Goal: Information Seeking & Learning: Learn about a topic

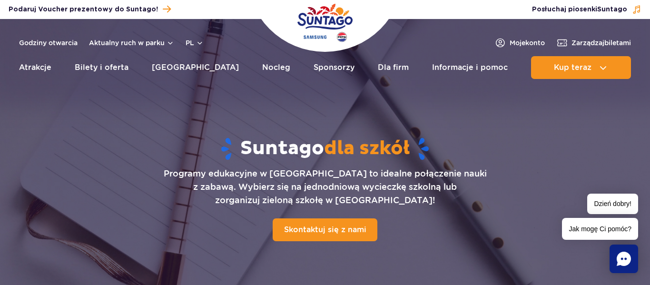
click at [623, 258] on rect "Chat" at bounding box center [623, 259] width 29 height 29
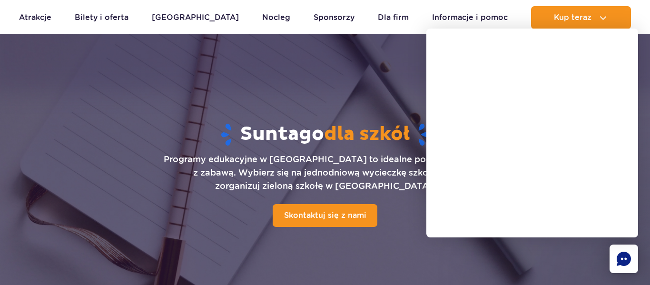
scroll to position [15, 0]
drag, startPoint x: 344, startPoint y: 72, endPoint x: 337, endPoint y: 67, distance: 8.8
click at [341, 72] on div at bounding box center [325, 156] width 650 height 304
click at [395, 86] on div "Suntago dla szkół Programy edukacyjne w Suntago to idealne połączenie nauki z z…" at bounding box center [325, 173] width 612 height 187
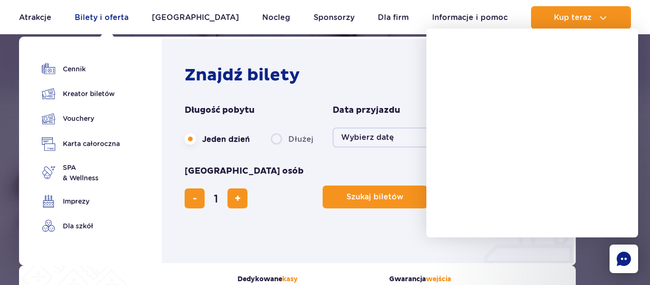
click at [103, 19] on link "Bilety i oferta" at bounding box center [102, 17] width 54 height 23
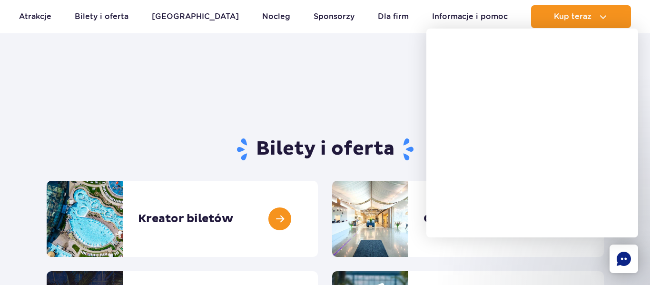
scroll to position [34, 0]
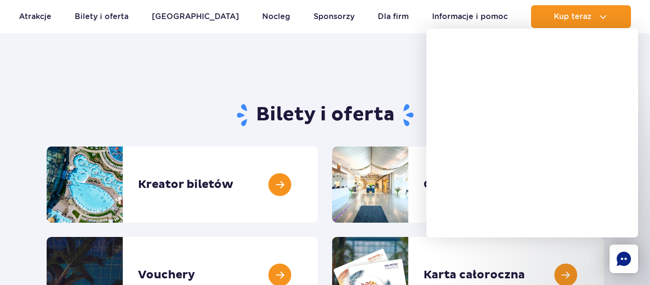
click at [604, 183] on link at bounding box center [604, 185] width 0 height 76
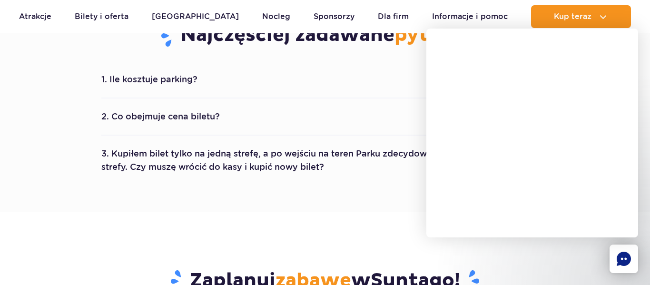
scroll to position [573, 0]
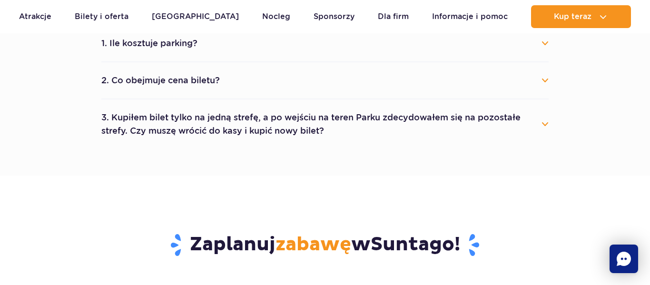
click at [539, 83] on button "2. Co obejmuje cena biletu?" at bounding box center [324, 80] width 447 height 21
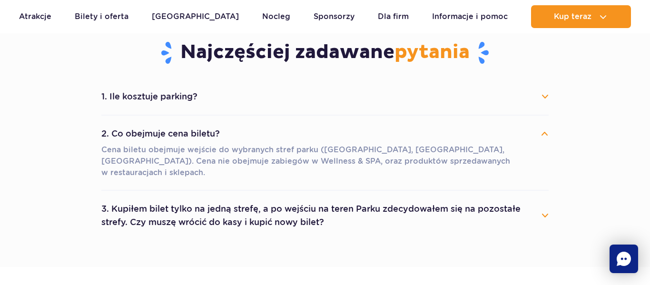
scroll to position [518, 0]
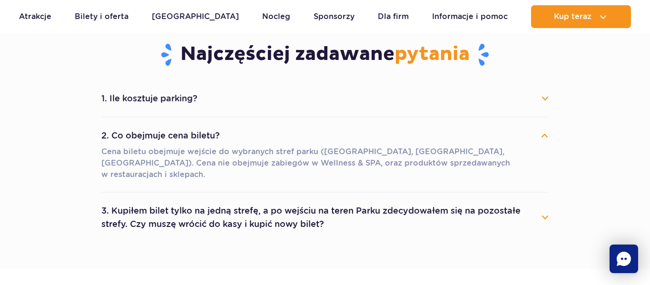
click at [547, 97] on button "1. Ile kosztuje parking?" at bounding box center [324, 98] width 447 height 21
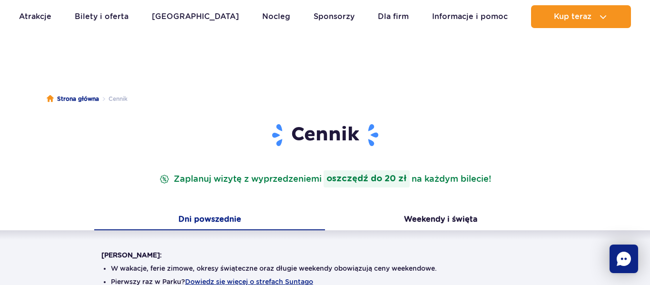
scroll to position [31, 0]
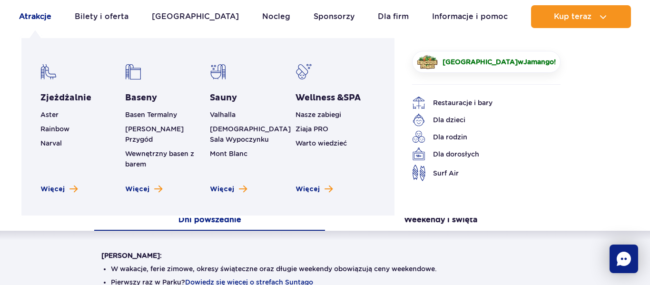
click at [43, 19] on link "Atrakcje" at bounding box center [35, 16] width 32 height 23
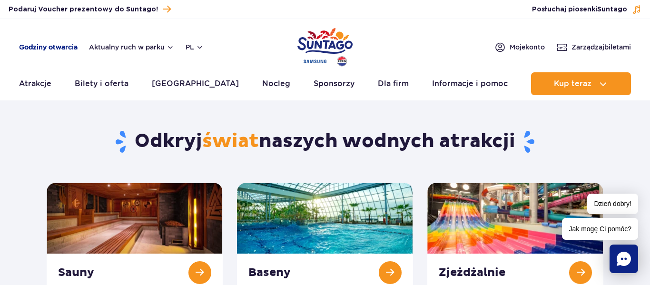
click at [58, 48] on link "Godziny otwarcia" at bounding box center [48, 47] width 59 height 10
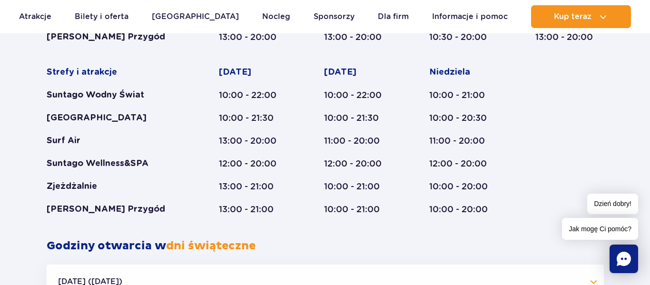
scroll to position [617, 0]
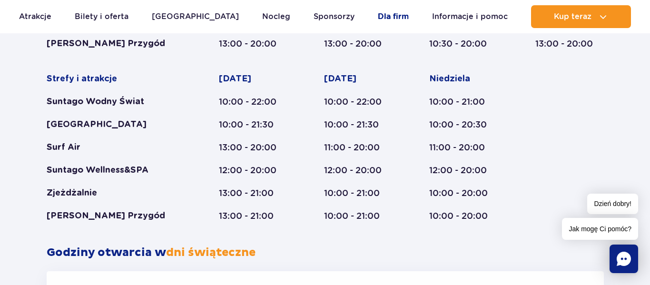
click at [378, 16] on link "Dla firm" at bounding box center [393, 16] width 31 height 23
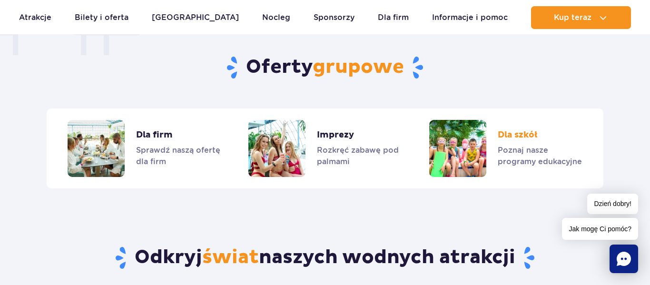
click at [468, 151] on link "Dla szkół" at bounding box center [505, 148] width 153 height 57
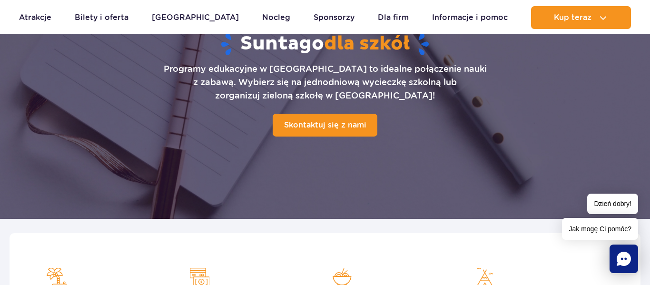
scroll to position [101, 0]
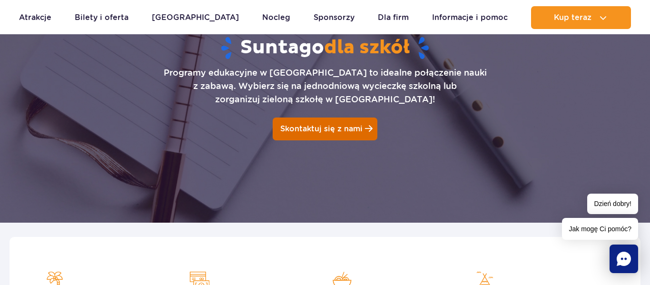
click at [357, 128] on span "Skontaktuj się z nami" at bounding box center [321, 128] width 82 height 9
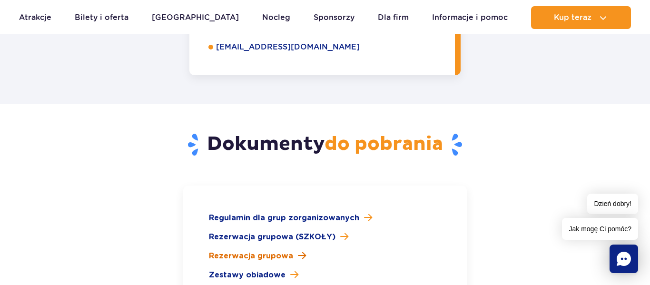
scroll to position [1350, 0]
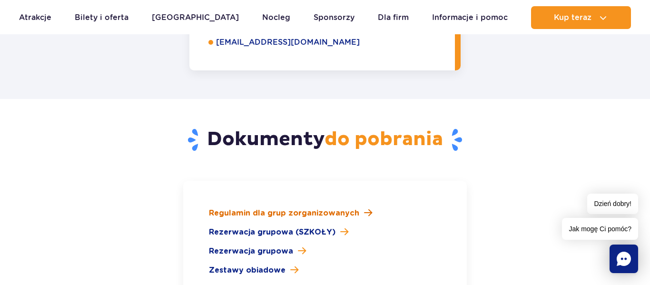
click at [365, 208] on span at bounding box center [368, 212] width 8 height 9
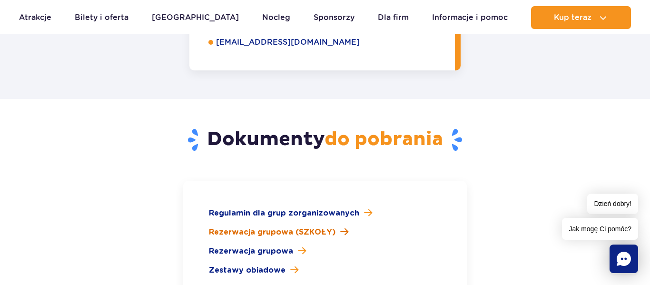
click at [343, 227] on span at bounding box center [344, 231] width 8 height 9
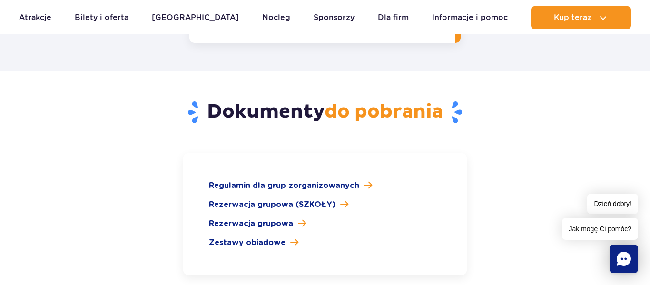
scroll to position [1381, 0]
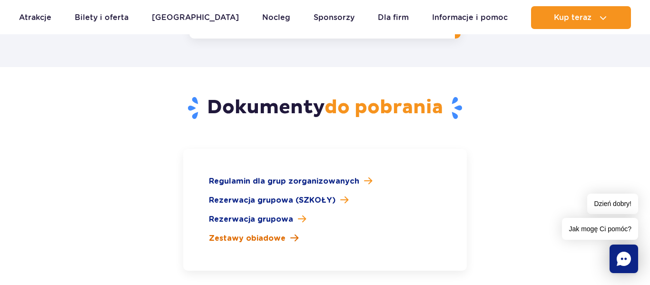
click at [277, 233] on span "Zestawy obiadowe" at bounding box center [247, 238] width 77 height 11
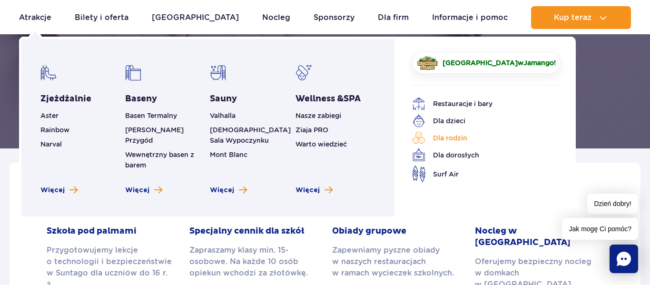
scroll to position [167, 0]
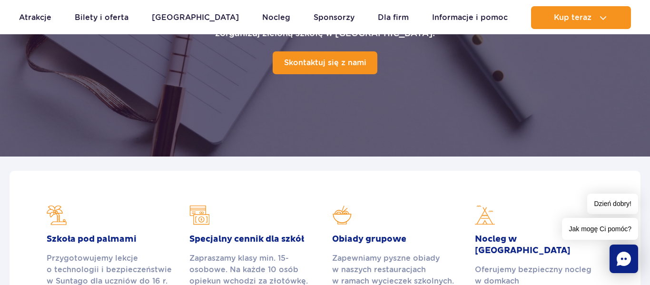
click at [277, 239] on h2 "Specjalny cennik dla szkół" at bounding box center [253, 239] width 128 height 11
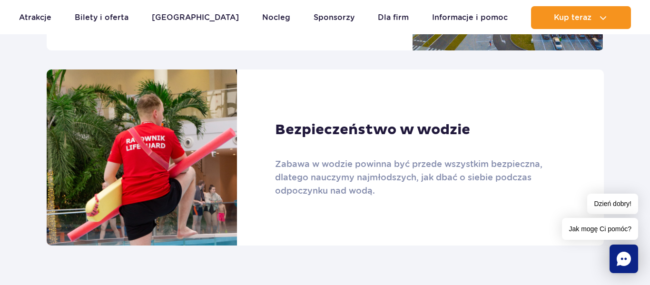
scroll to position [750, 0]
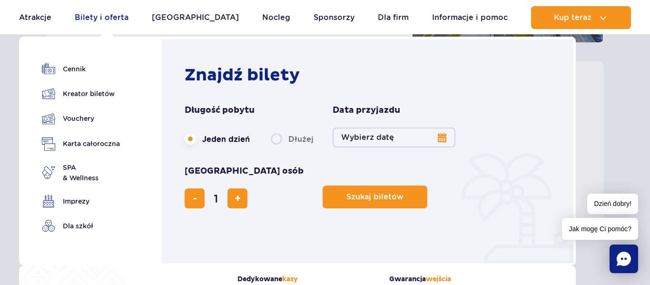
click at [122, 14] on link "Bilety i oferta" at bounding box center [102, 17] width 54 height 23
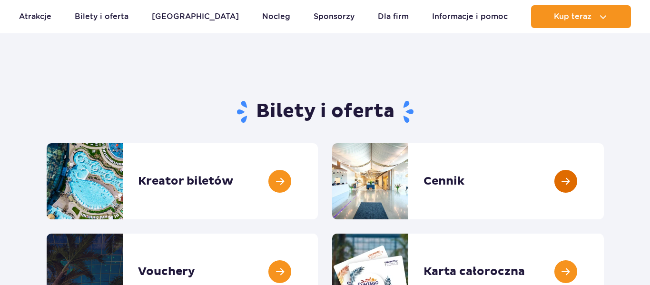
click at [604, 185] on link at bounding box center [604, 181] width 0 height 76
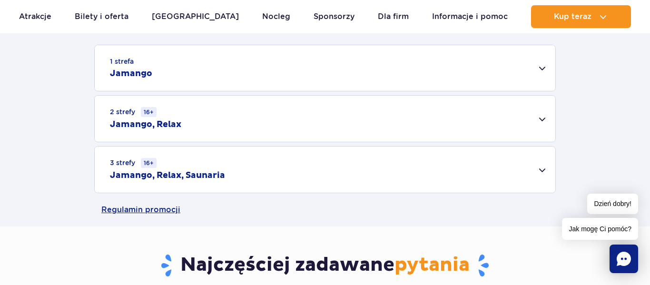
scroll to position [310, 0]
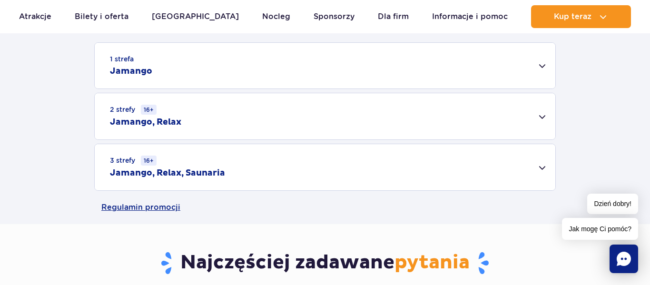
click at [541, 62] on div "1 strefa Jamango" at bounding box center [325, 66] width 460 height 46
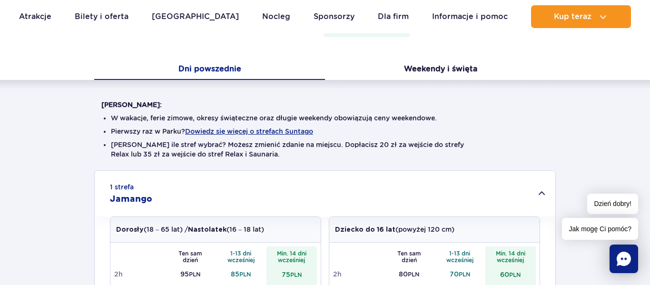
scroll to position [283, 0]
